Goal: Entertainment & Leisure: Consume media (video, audio)

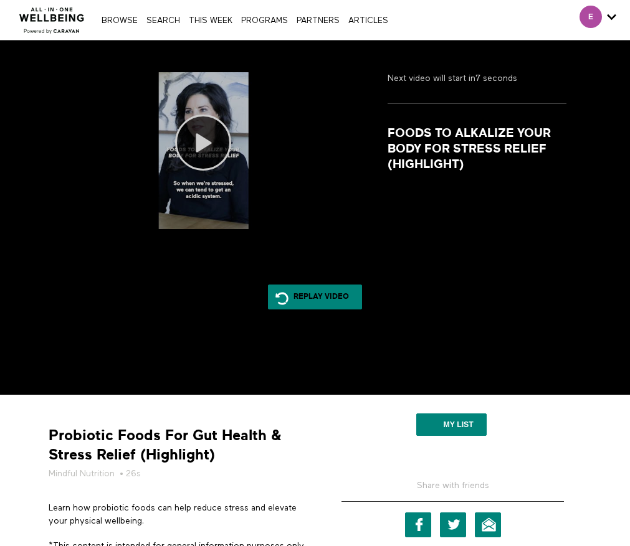
click at [221, 118] on icon at bounding box center [203, 143] width 56 height 56
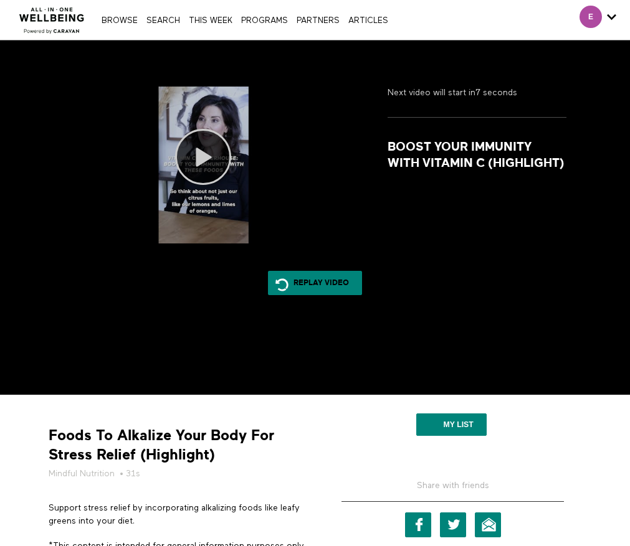
click at [214, 129] on icon at bounding box center [203, 157] width 56 height 56
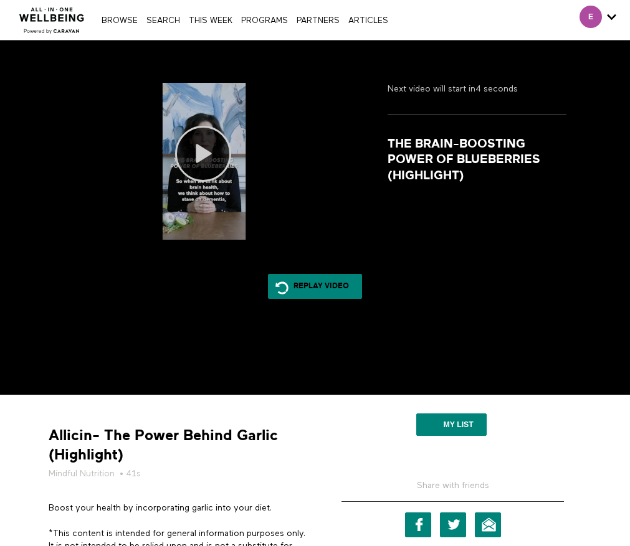
click at [217, 126] on icon at bounding box center [203, 154] width 56 height 56
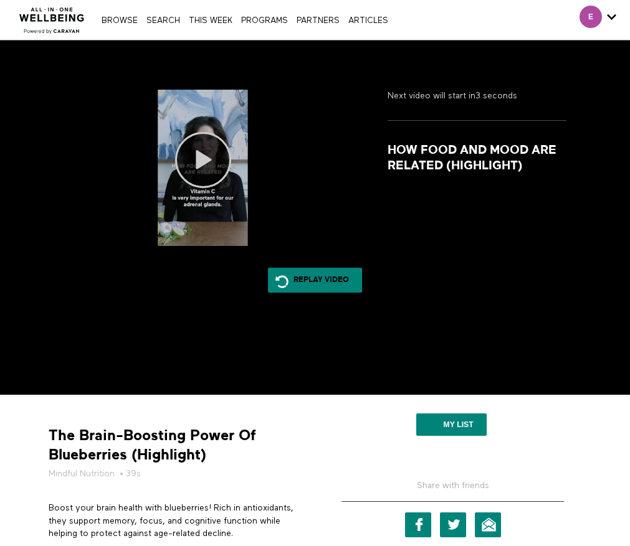
click at [218, 156] on icon at bounding box center [203, 160] width 56 height 56
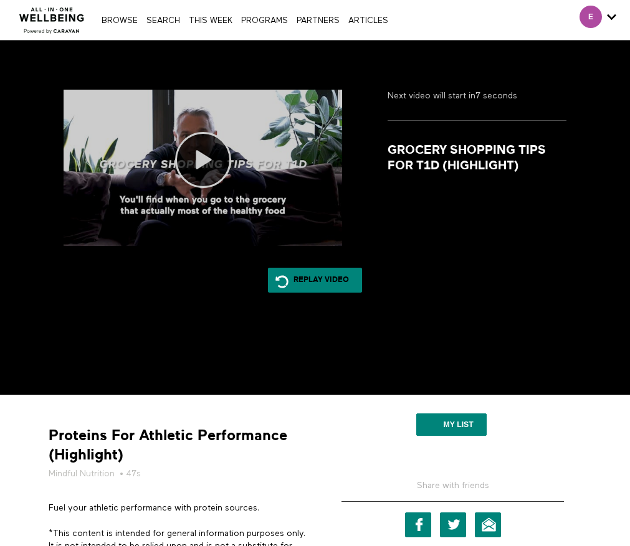
click at [226, 132] on icon at bounding box center [203, 160] width 56 height 56
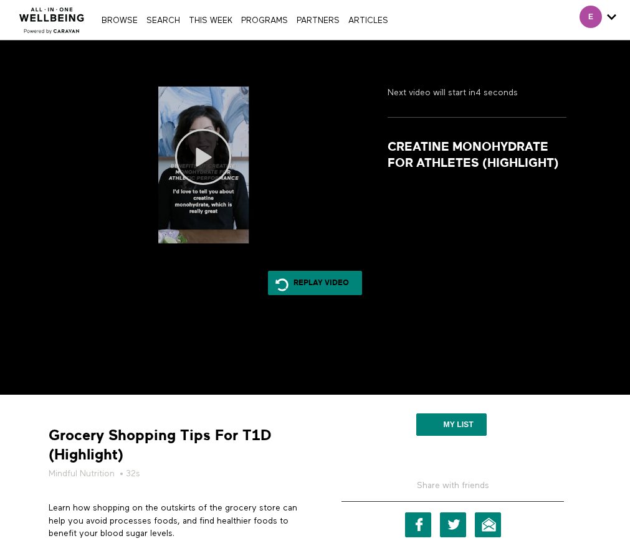
click at [220, 129] on icon at bounding box center [203, 157] width 56 height 56
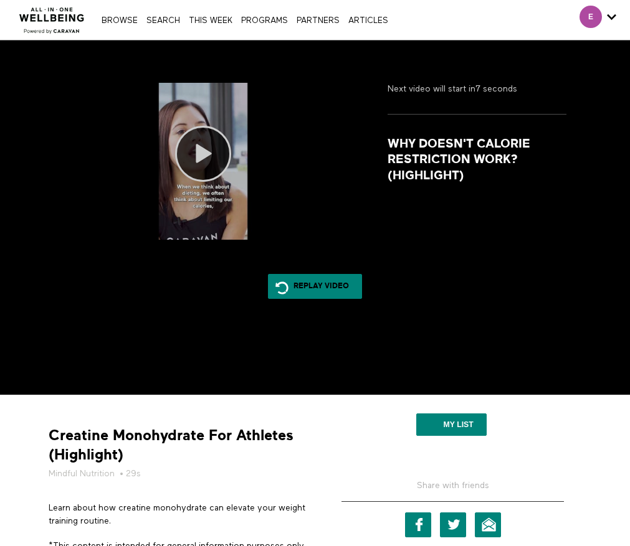
click at [214, 135] on icon at bounding box center [203, 154] width 56 height 56
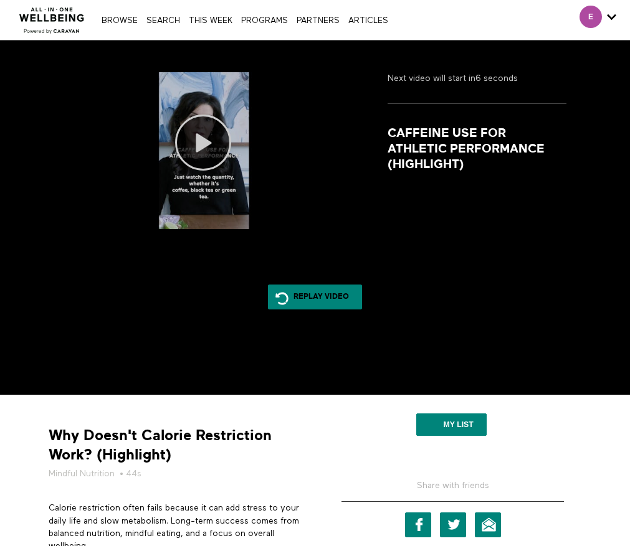
click at [220, 122] on icon at bounding box center [203, 143] width 56 height 56
